Goal: Transaction & Acquisition: Purchase product/service

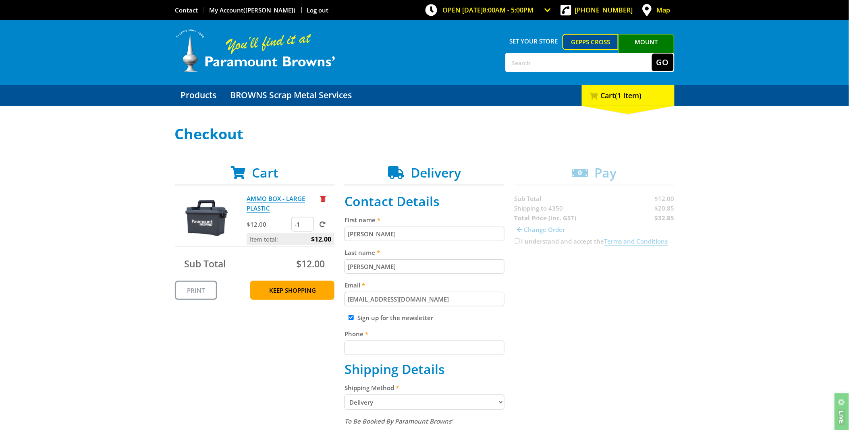
drag, startPoint x: 305, startPoint y: 224, endPoint x: 283, endPoint y: 225, distance: 21.4
click at [291, 225] on input "-1" at bounding box center [302, 224] width 23 height 15
type input "-1"
type input "50"
click at [323, 224] on span at bounding box center [323, 225] width 6 height 6
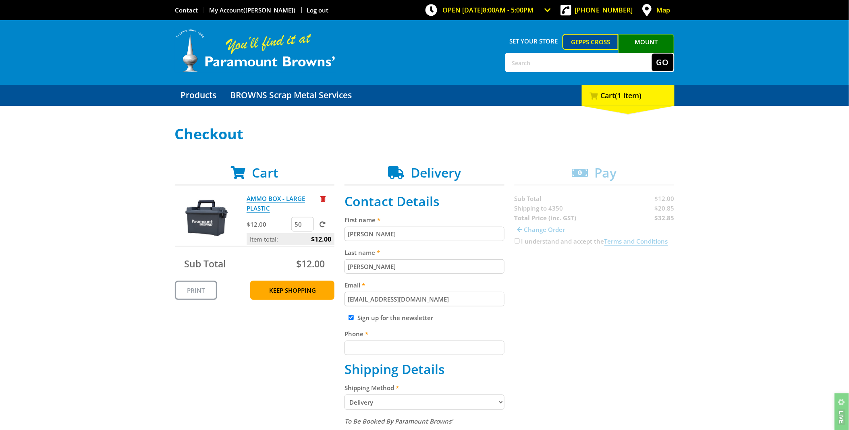
click at [0, 0] on input "submit" at bounding box center [0, 0] width 0 height 0
click at [304, 225] on input "50" at bounding box center [302, 224] width 23 height 15
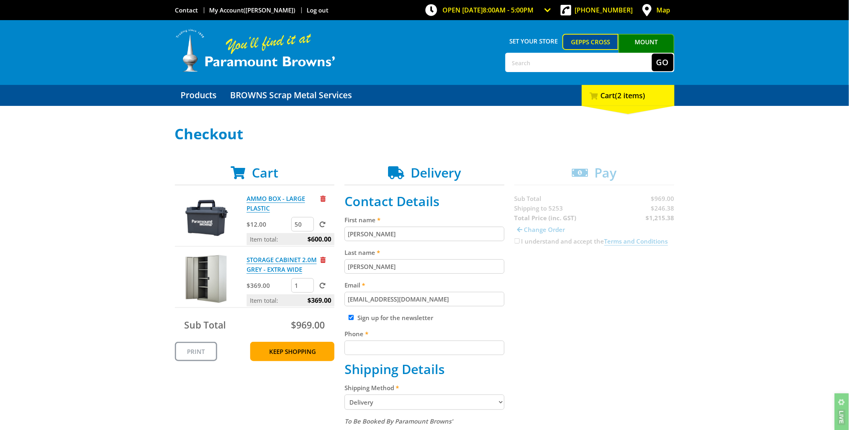
click at [324, 203] on div at bounding box center [327, 199] width 14 height 10
click at [322, 199] on span "Remove from cart" at bounding box center [322, 199] width 5 height 6
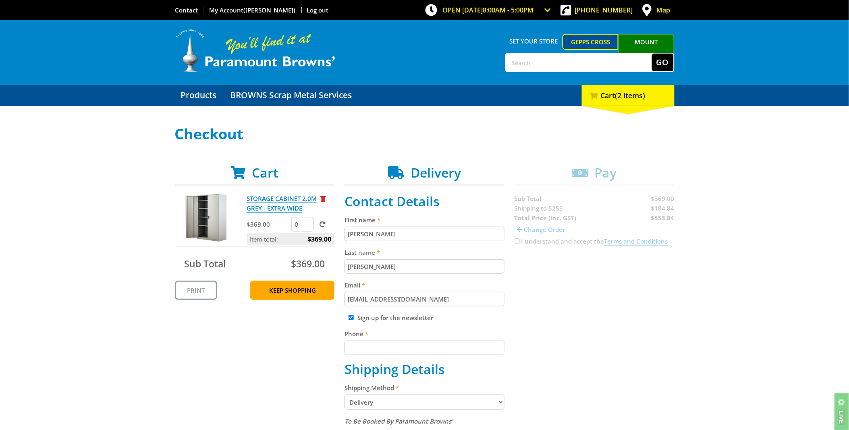
drag, startPoint x: 306, startPoint y: 226, endPoint x: 264, endPoint y: 227, distance: 42.7
click at [291, 227] on input "0" at bounding box center [302, 224] width 23 height 15
click at [307, 222] on input "1" at bounding box center [302, 224] width 23 height 15
type input "2"
click at [307, 222] on input "2" at bounding box center [302, 224] width 23 height 15
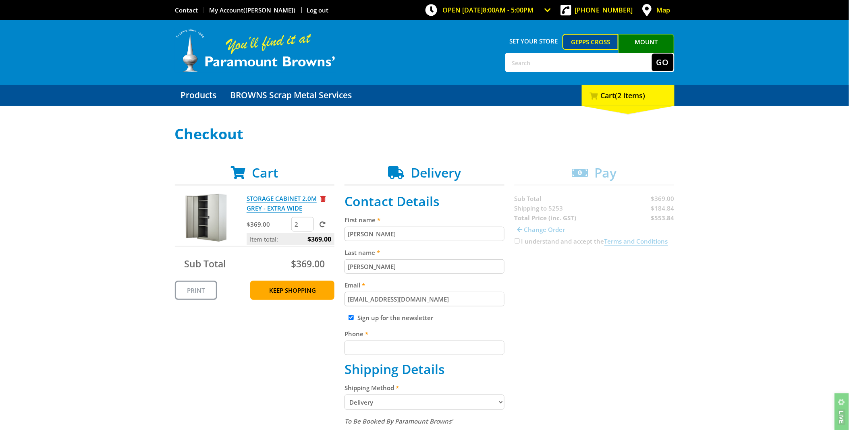
click at [320, 223] on span at bounding box center [323, 225] width 6 height 6
click at [0, 0] on input "submit" at bounding box center [0, 0] width 0 height 0
click at [10, 243] on div "Select your Delivery Method Personal Pick up Available in 5 days Courier Pick u…" at bounding box center [424, 403] width 849 height 555
